Goal: Task Accomplishment & Management: Use online tool/utility

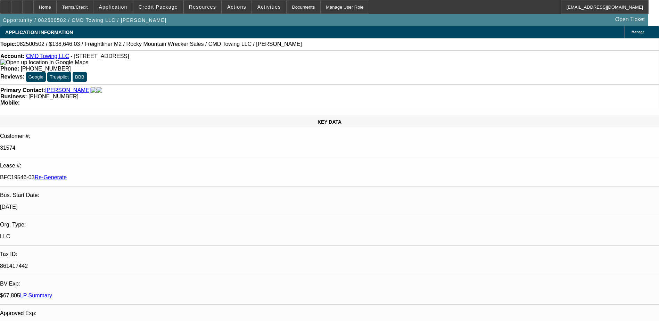
select select "0"
select select "6"
select select "0"
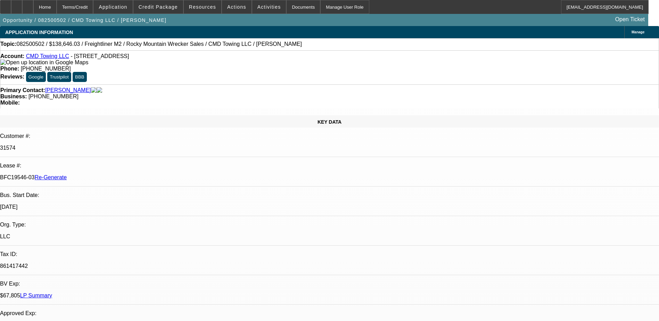
select select "0"
select select "6"
select select "0"
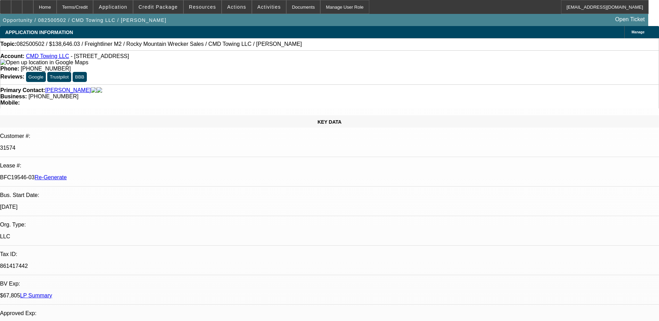
select select "0"
select select "6"
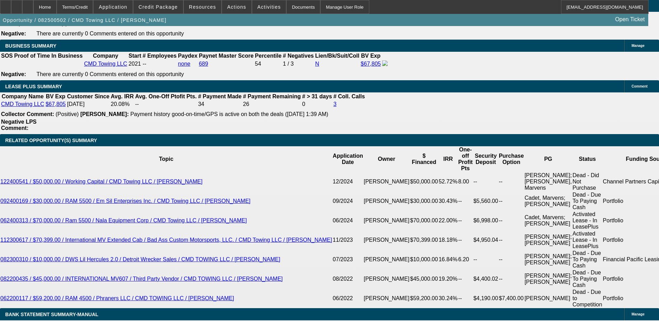
scroll to position [1180, 0]
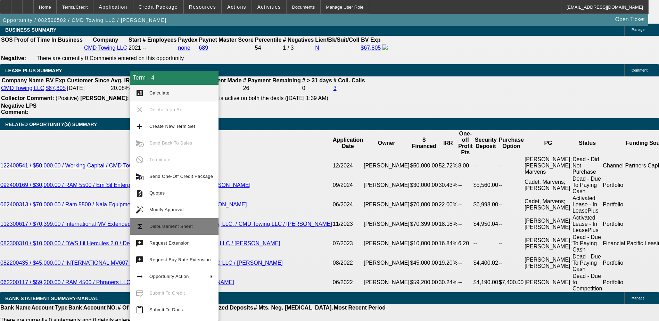
click at [157, 222] on span "Disbursement Sheet" at bounding box center [181, 226] width 64 height 8
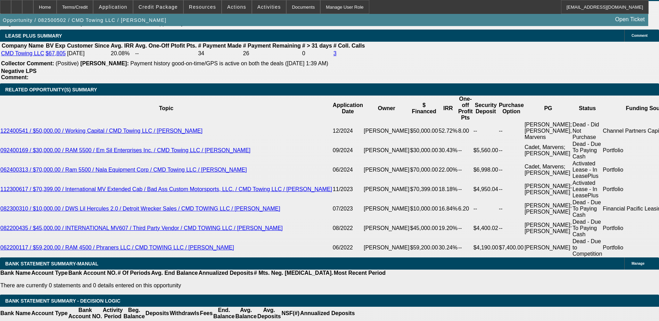
scroll to position [1250, 0]
